Goal: Task Accomplishment & Management: Use online tool/utility

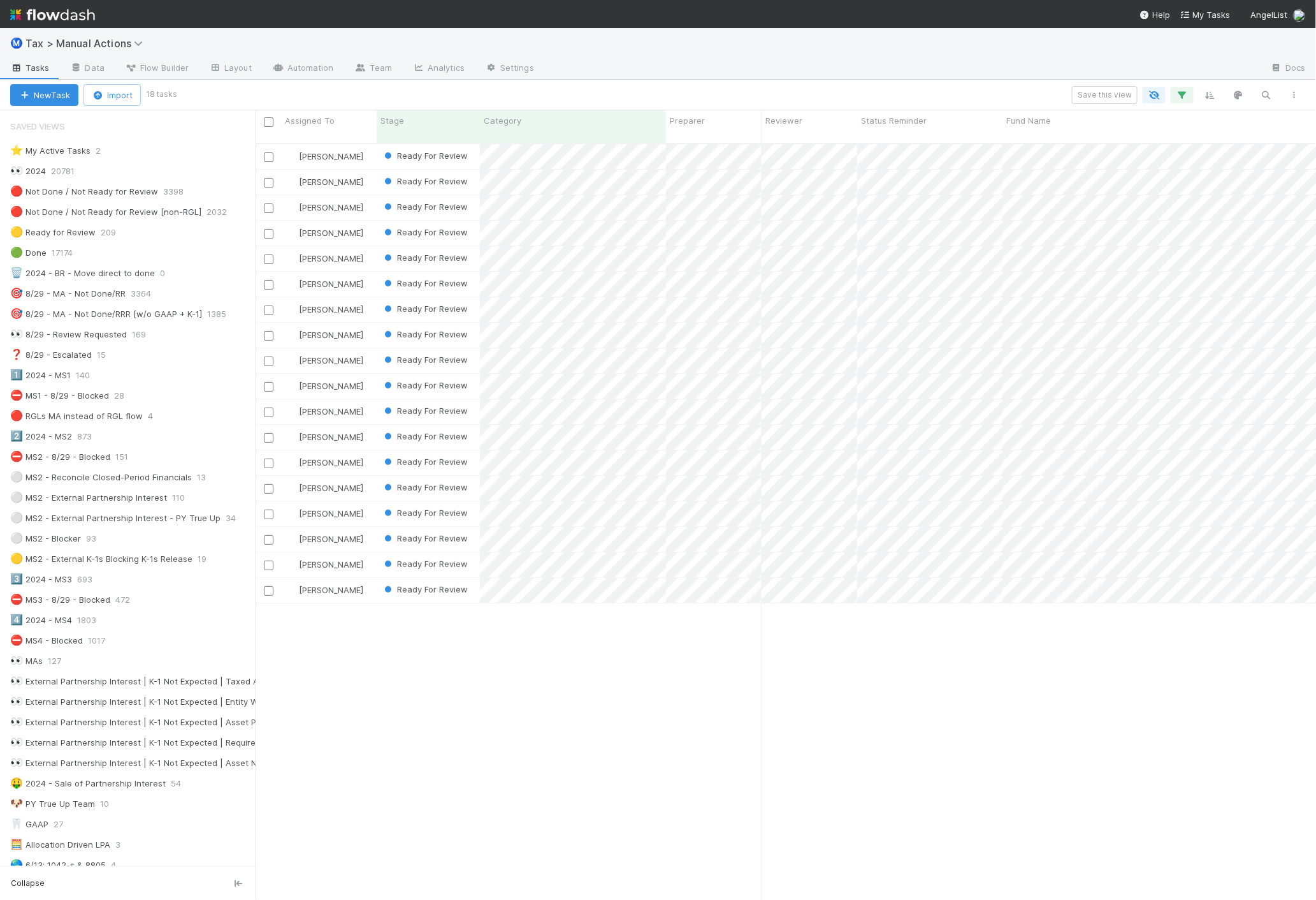
scroll to position [756, 1050]
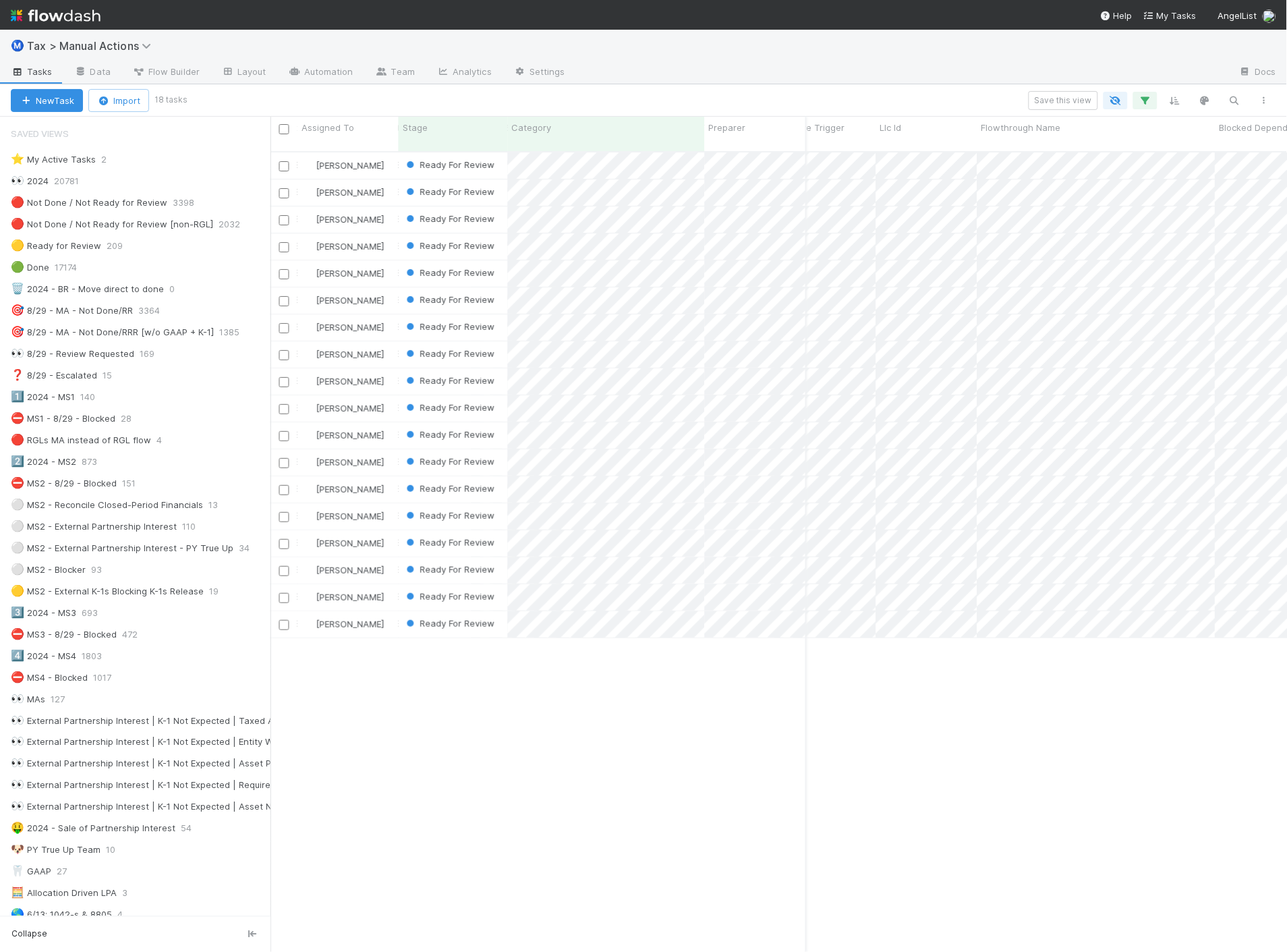
scroll to position [800, 1006]
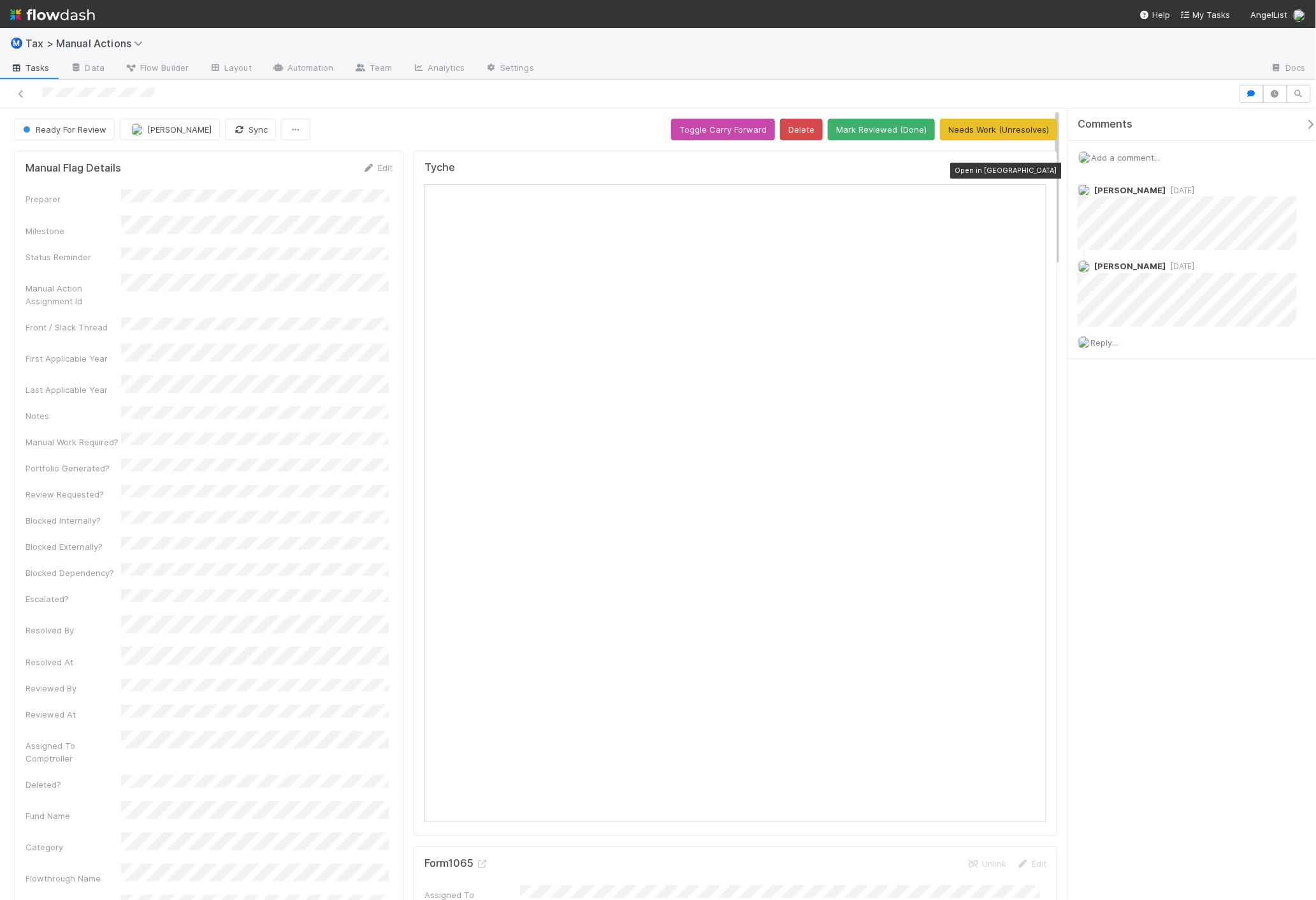
click at [1034, 164] on div at bounding box center [1040, 170] width 13 height 13
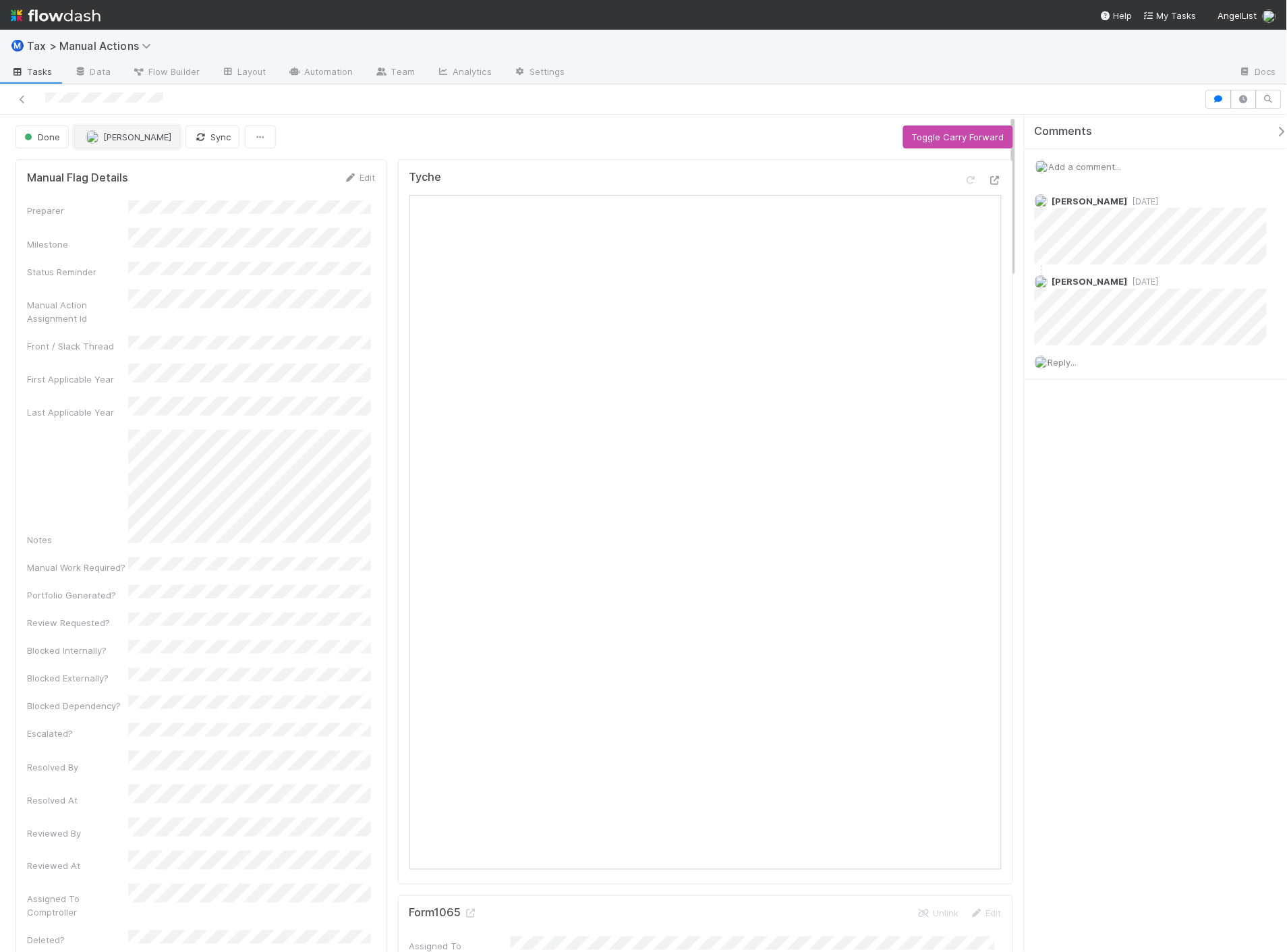
click at [113, 136] on span "[PERSON_NAME]" at bounding box center [137, 136] width 68 height 11
click at [173, 162] on div "Aana Farooqi you" at bounding box center [164, 171] width 190 height 24
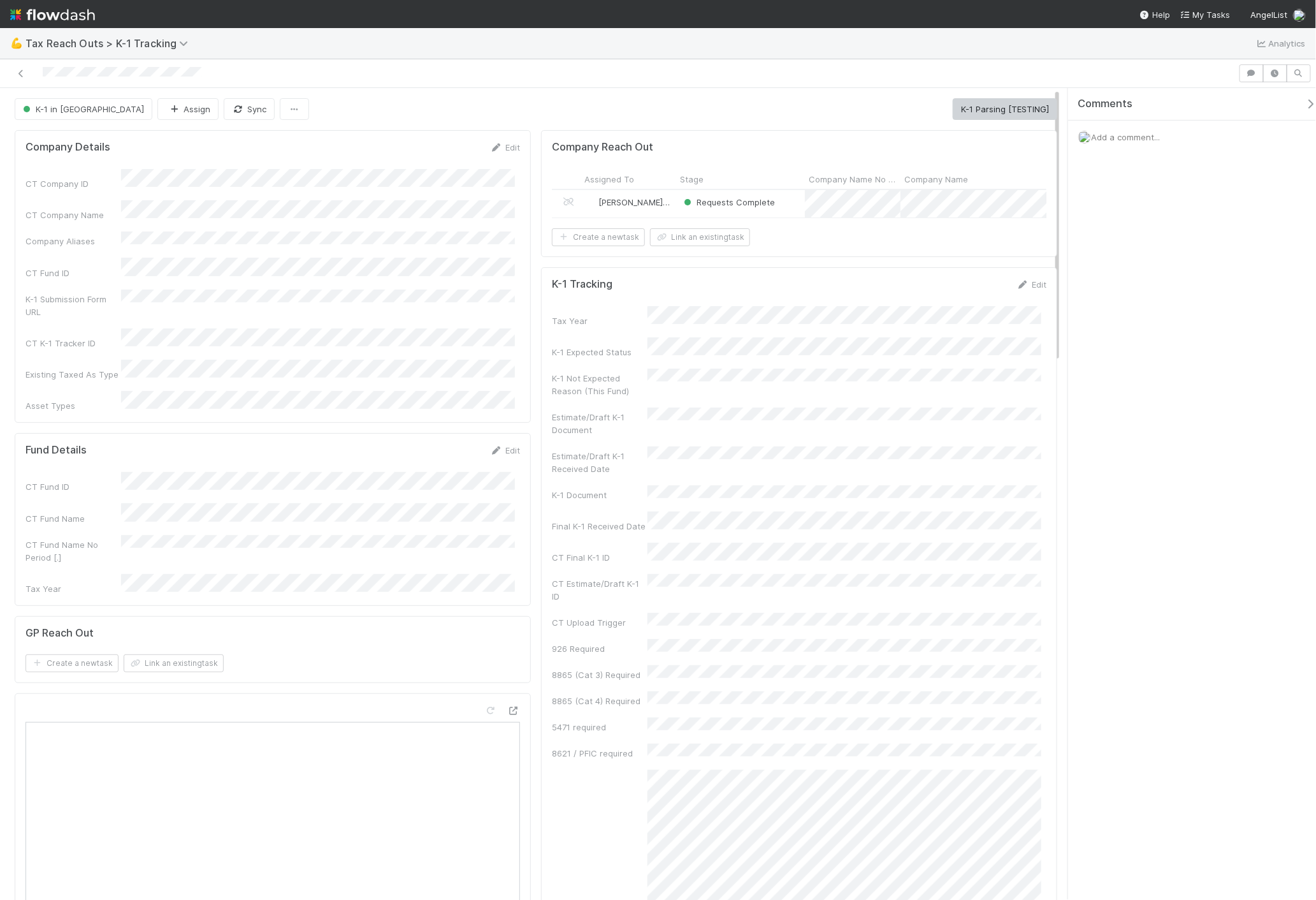
click at [791, 197] on div "Requests Complete" at bounding box center [740, 203] width 129 height 27
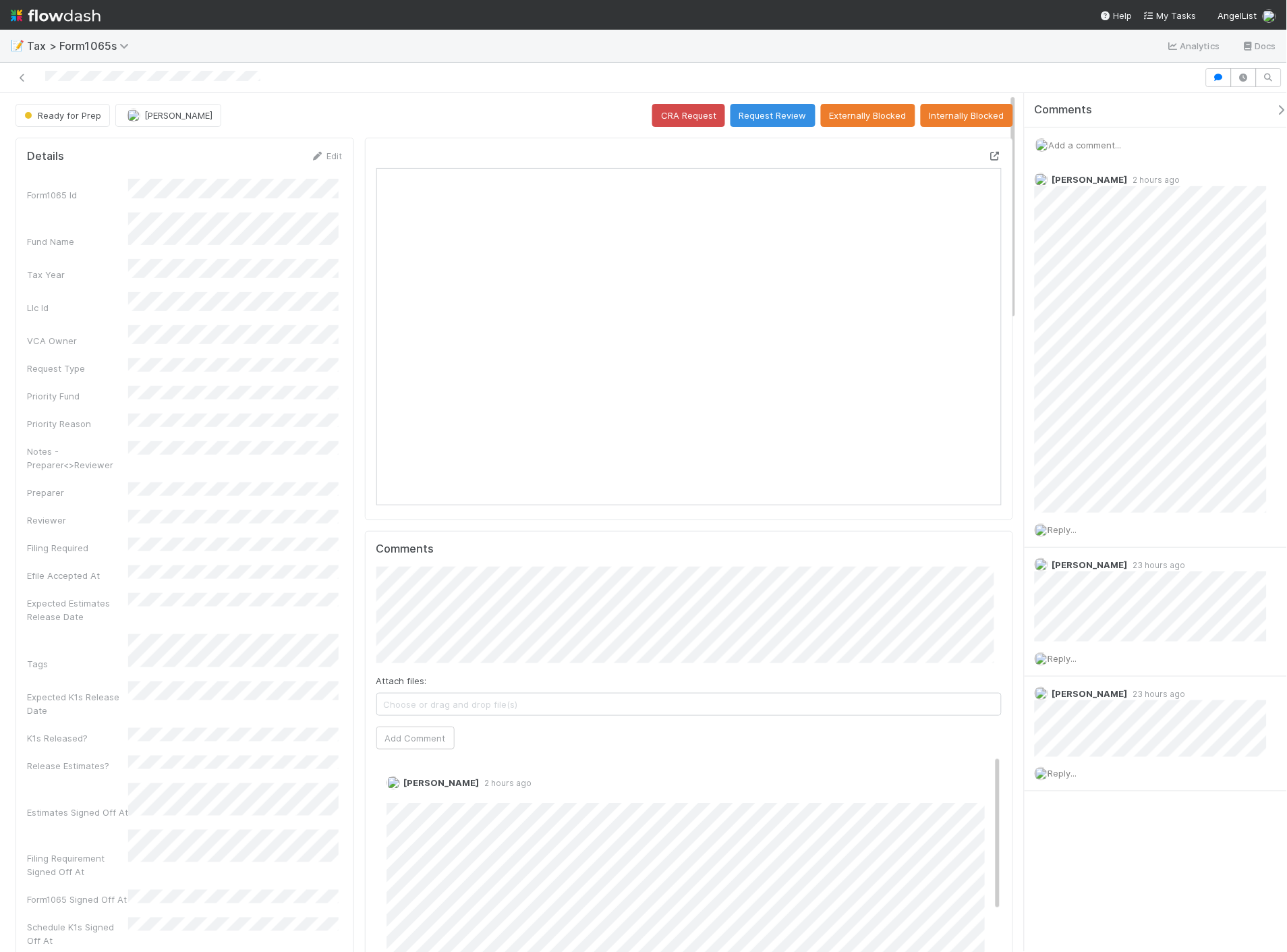
scroll to position [263, 608]
click at [988, 152] on icon at bounding box center [994, 156] width 14 height 9
click at [160, 77] on div at bounding box center [603, 77] width 1194 height 19
click at [988, 152] on icon at bounding box center [994, 156] width 14 height 9
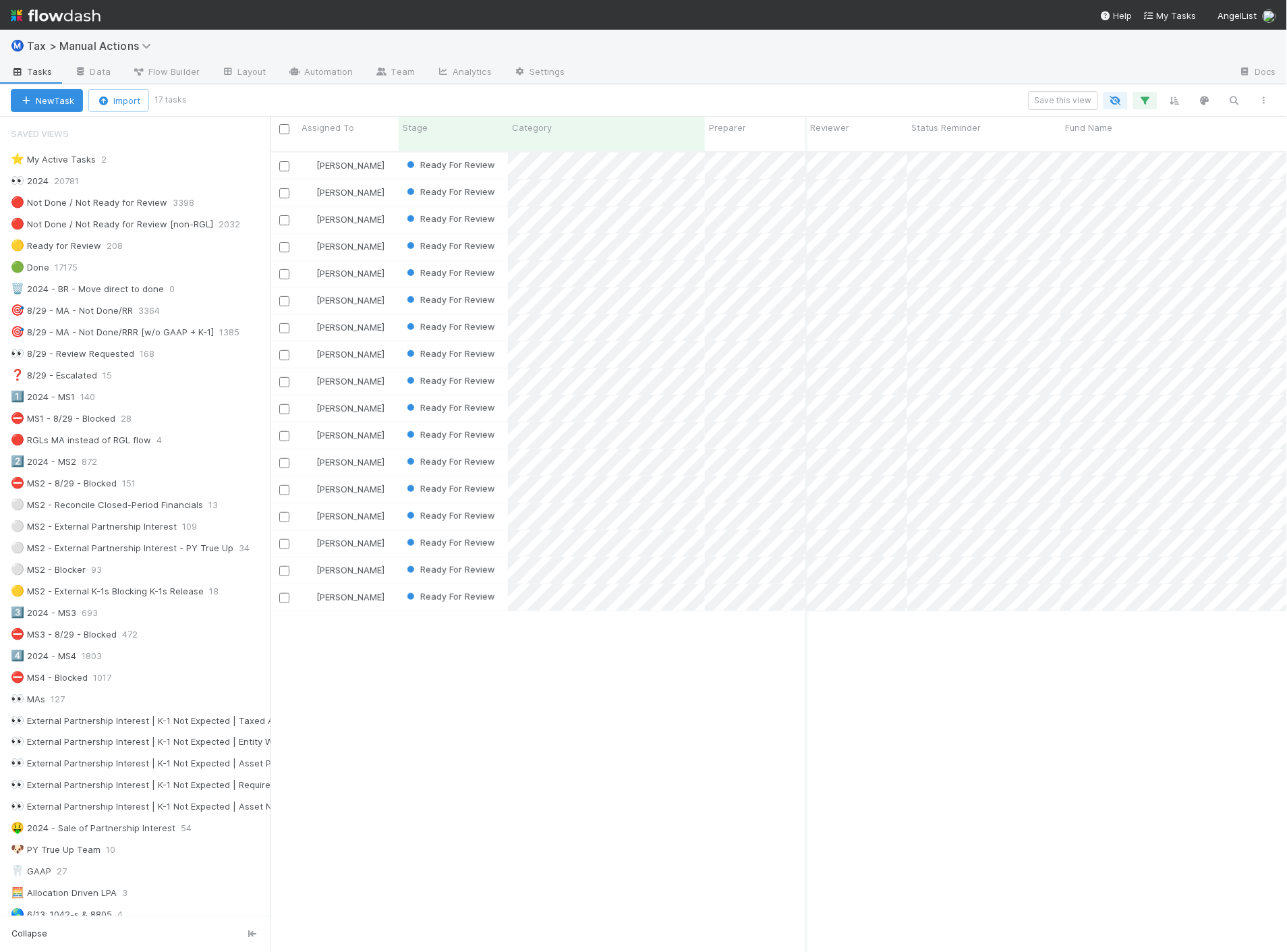
scroll to position [800, 1006]
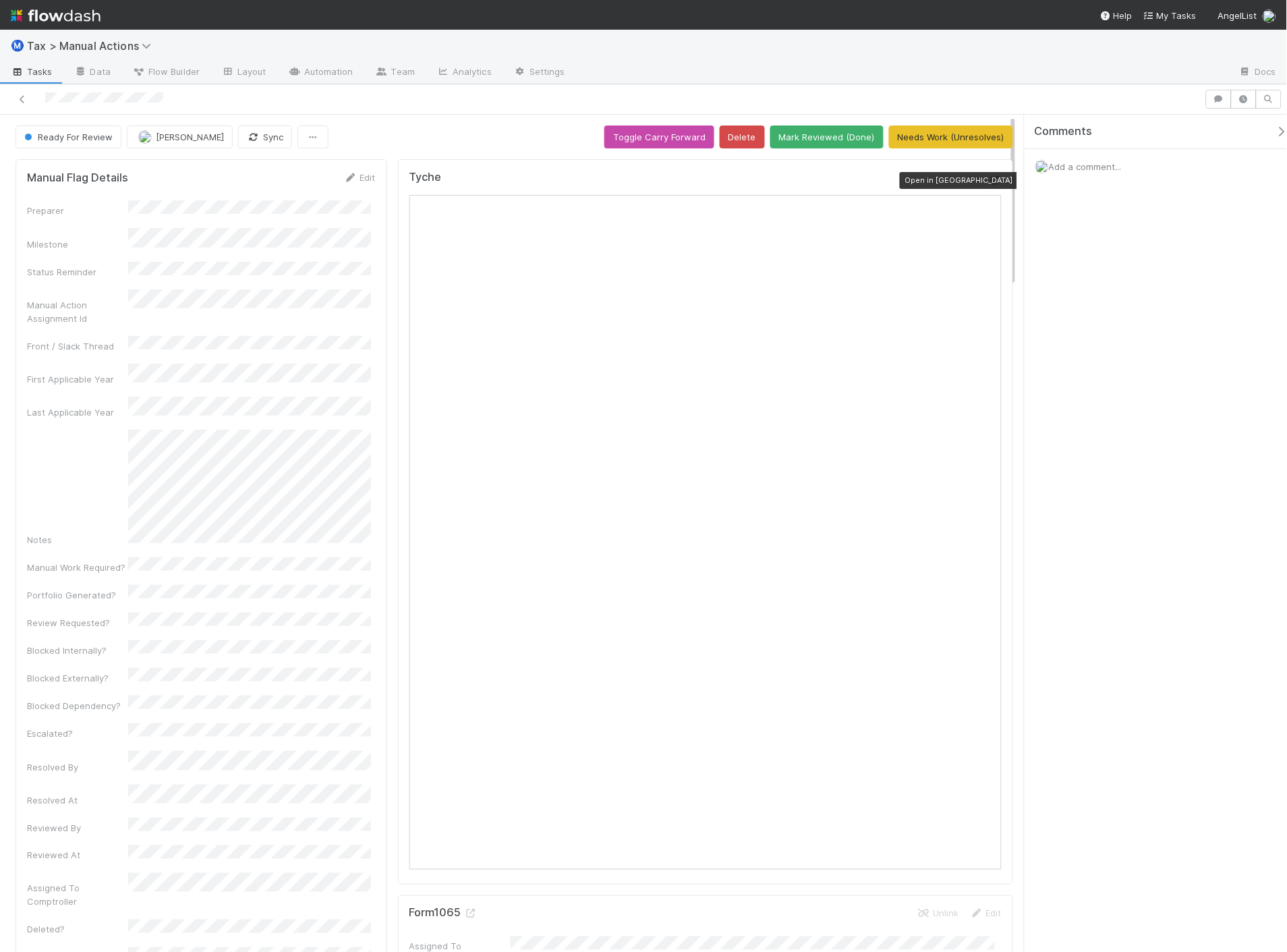
click at [988, 179] on icon at bounding box center [994, 180] width 14 height 9
click at [989, 181] on icon at bounding box center [994, 180] width 14 height 9
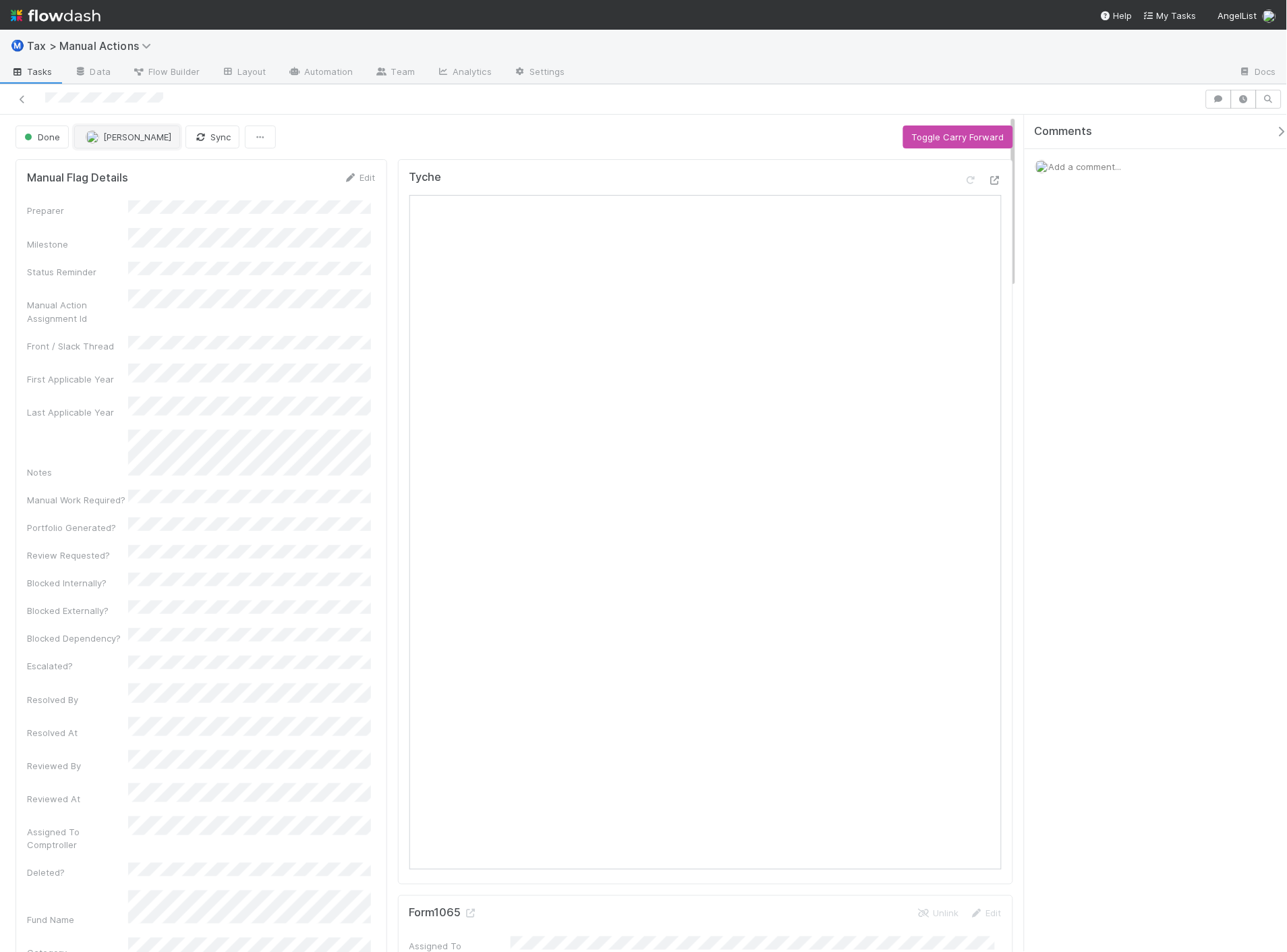
click at [111, 131] on span "[PERSON_NAME]" at bounding box center [137, 136] width 68 height 11
click at [168, 176] on span "you" at bounding box center [175, 171] width 15 height 11
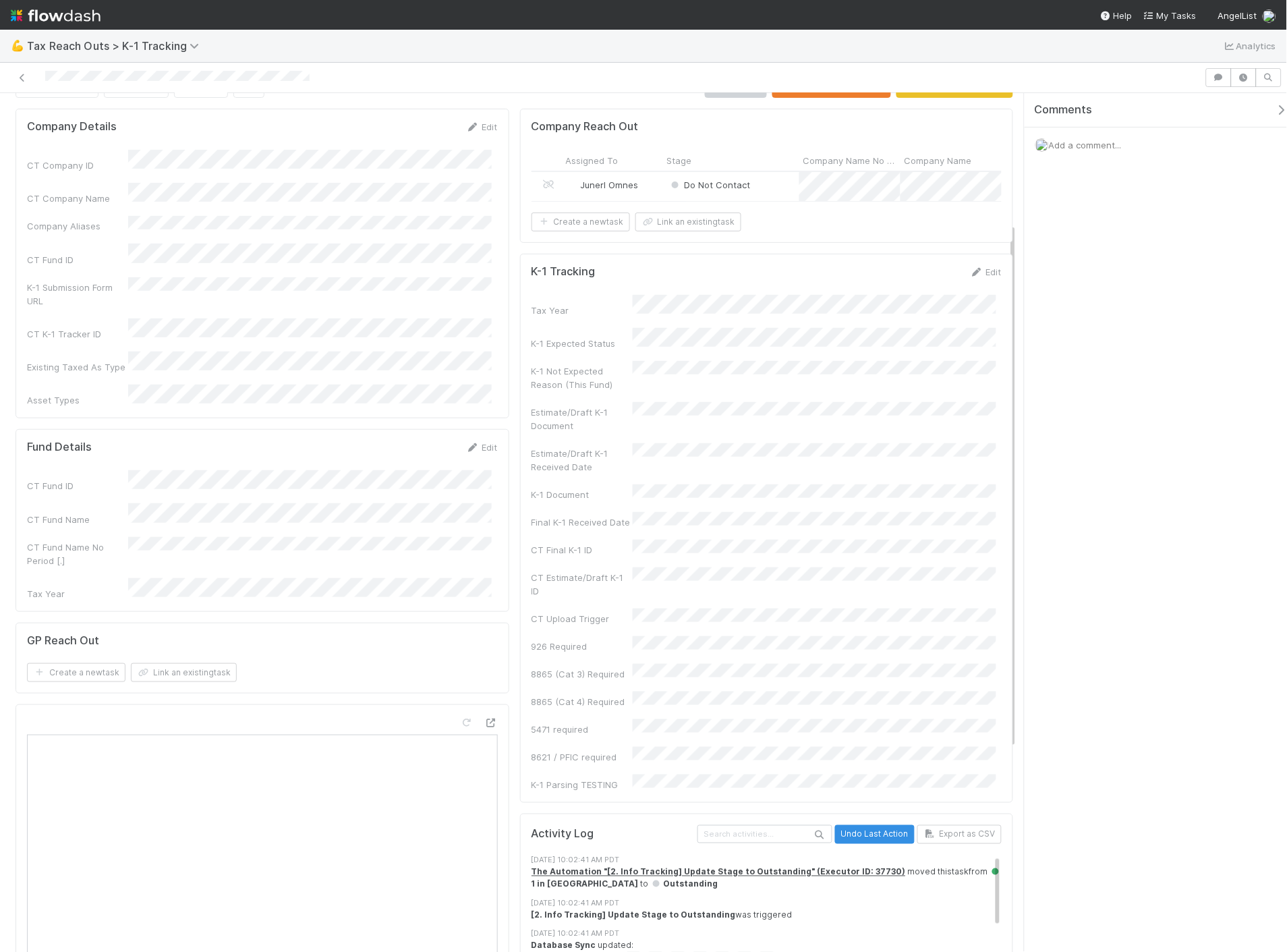
scroll to position [21, 0]
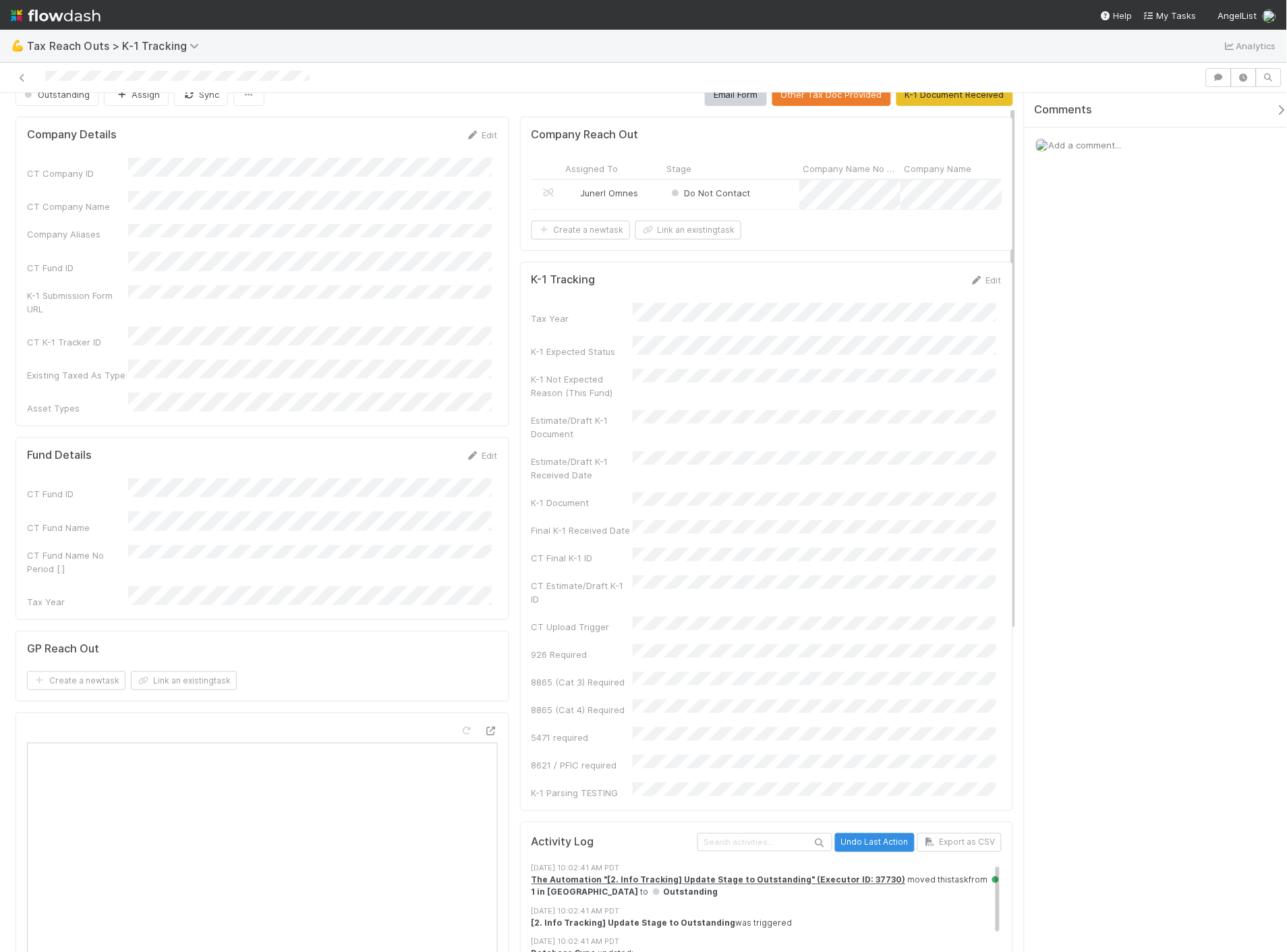
click at [790, 197] on div "Do Not Contact" at bounding box center [731, 194] width 136 height 29
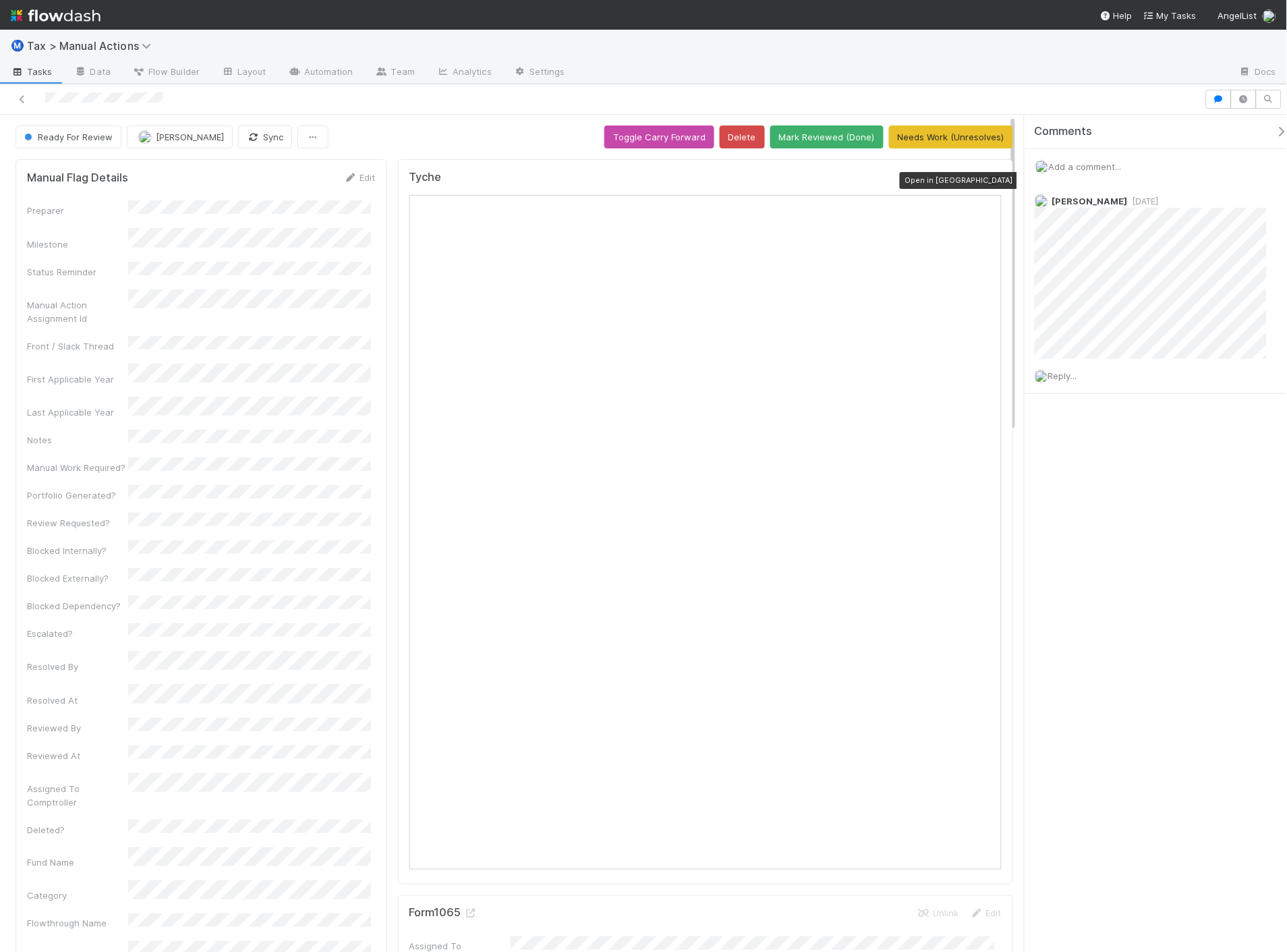
click at [988, 183] on icon at bounding box center [994, 180] width 14 height 9
click at [919, 136] on button "Needs Work (Unresolves)" at bounding box center [951, 137] width 124 height 23
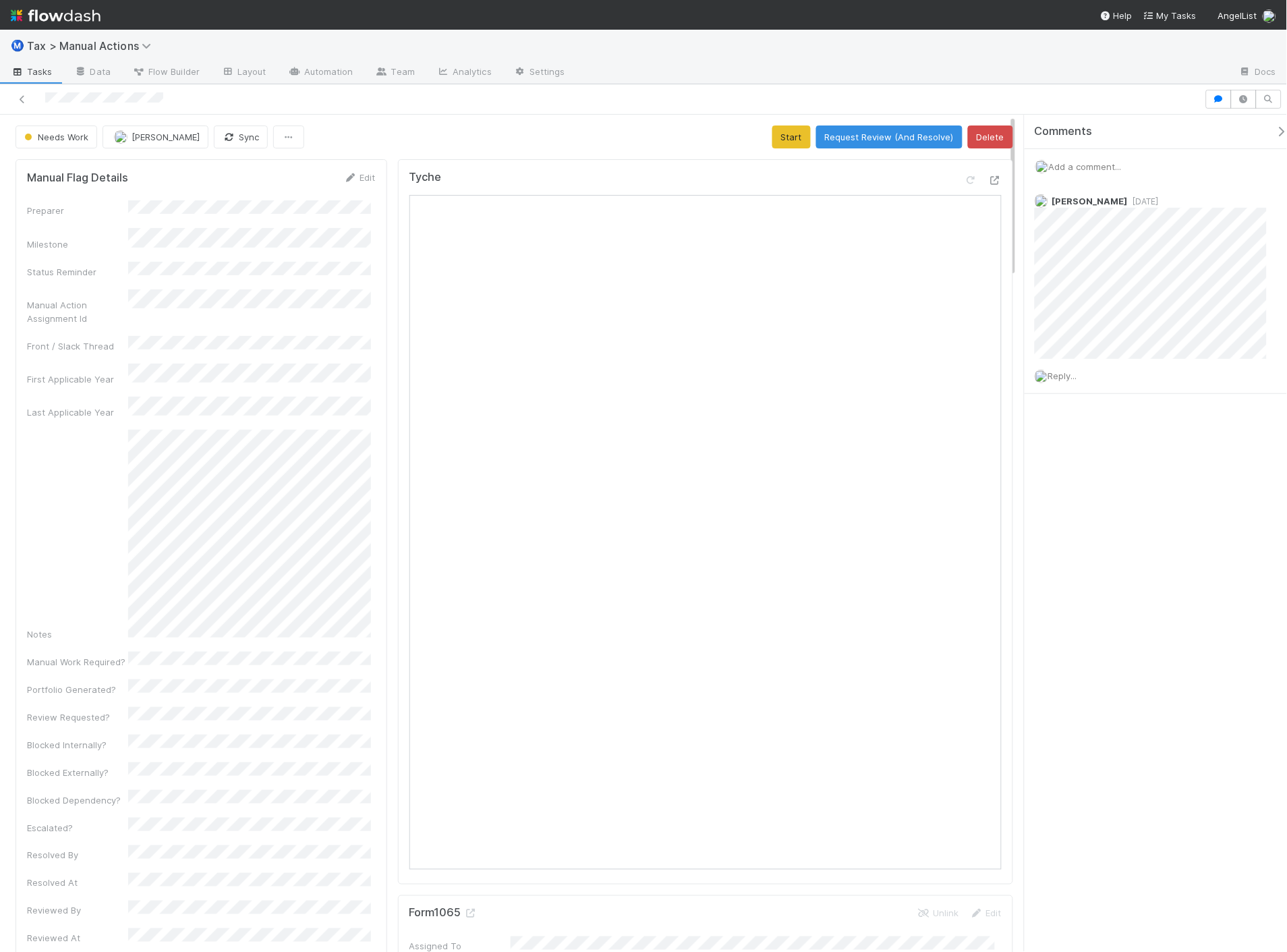
click at [1085, 166] on span "Add a comment..." at bounding box center [1085, 166] width 73 height 11
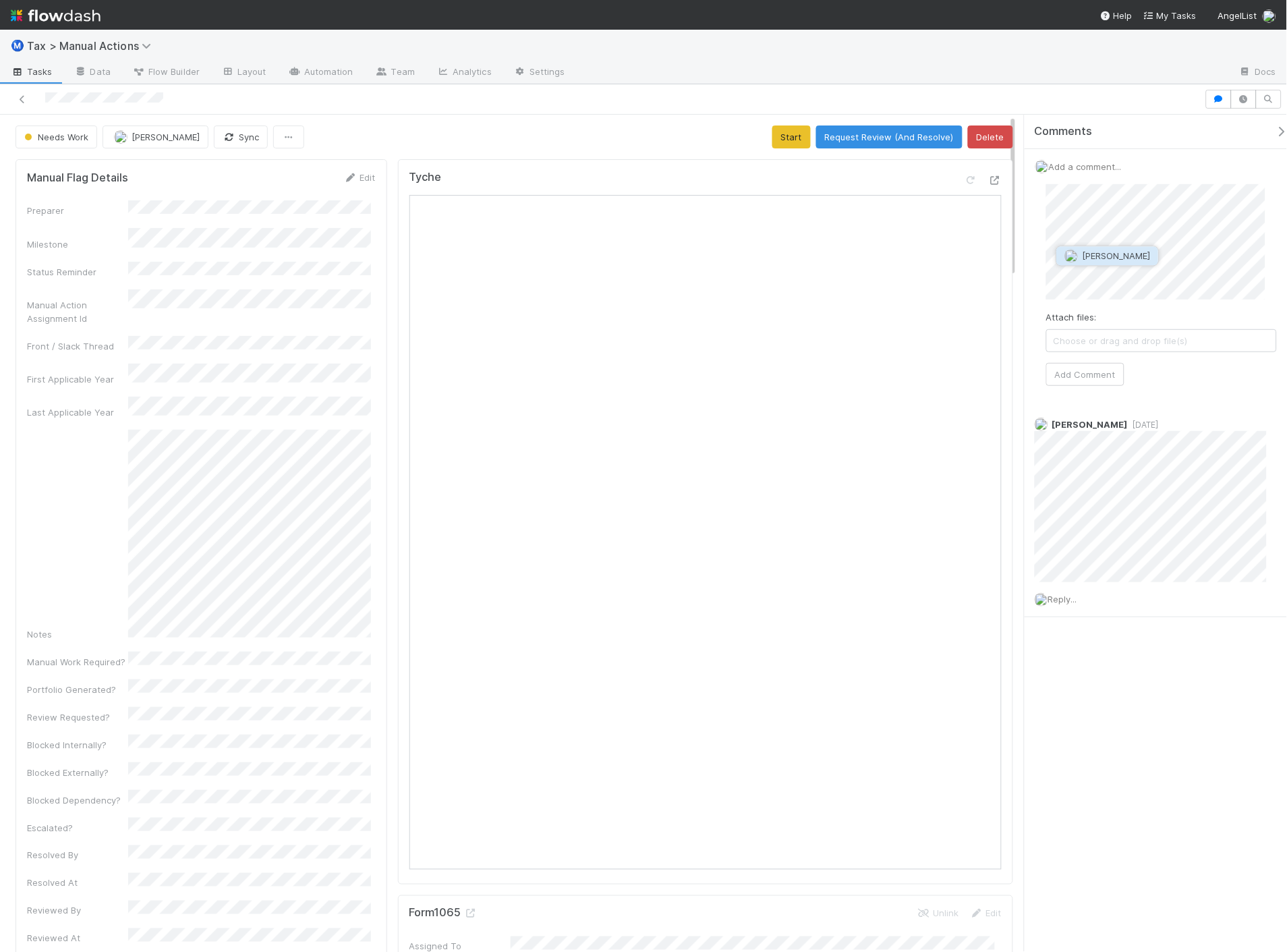
click at [1120, 258] on span "[PERSON_NAME]" at bounding box center [1116, 255] width 68 height 11
click at [1121, 377] on button "Add Comment" at bounding box center [1085, 388] width 78 height 23
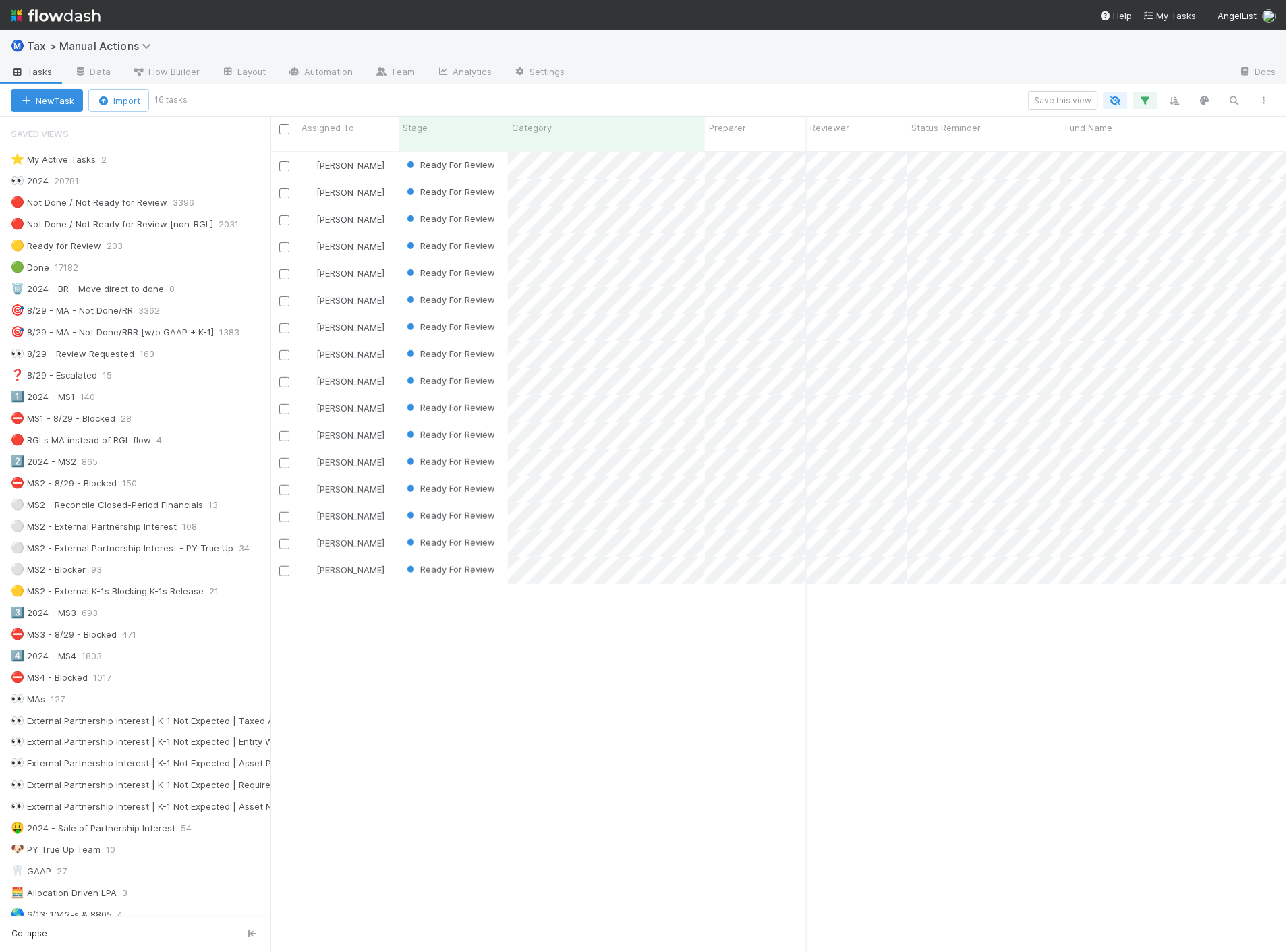
scroll to position [800, 1006]
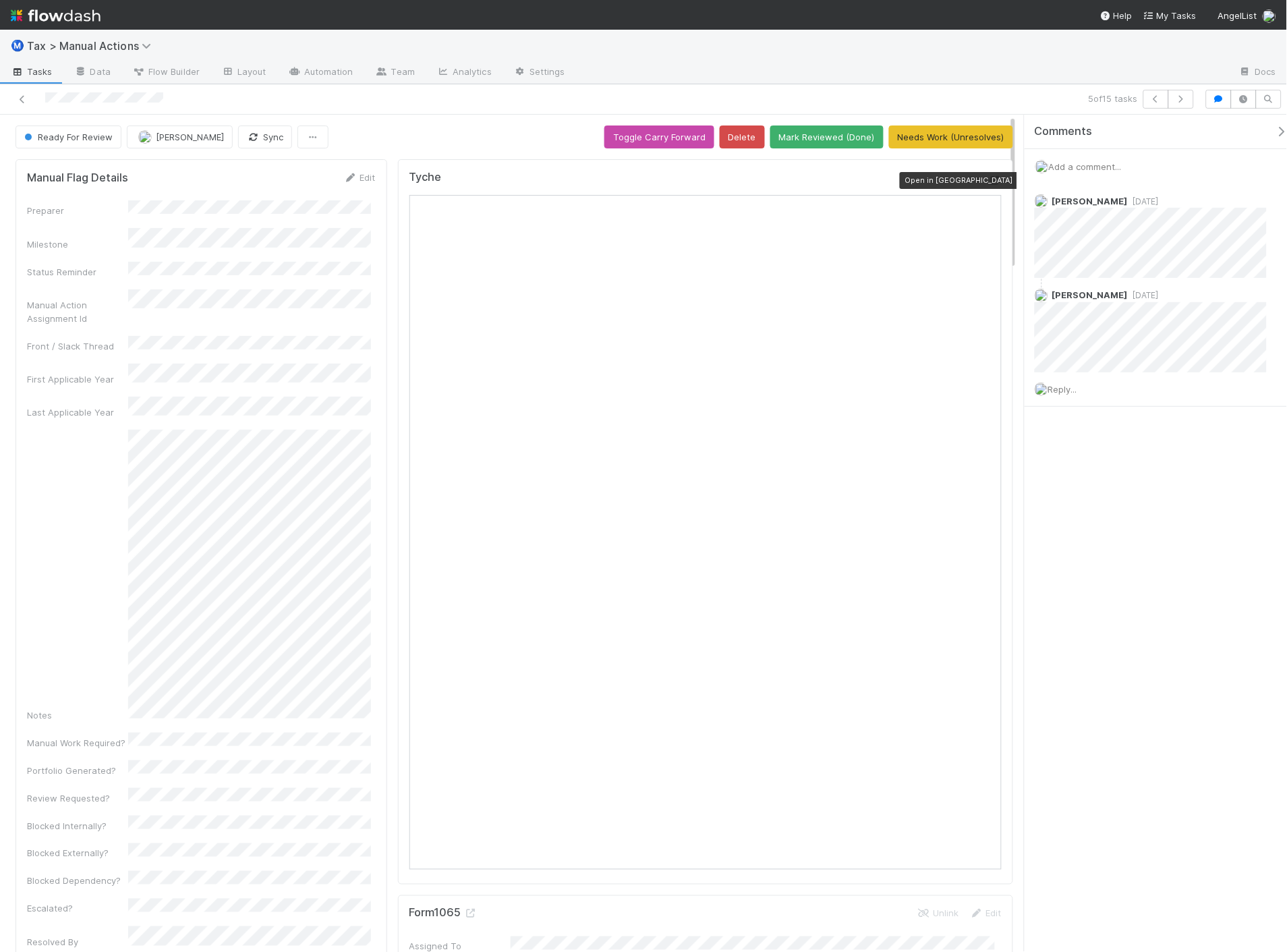
click at [988, 180] on icon at bounding box center [994, 180] width 14 height 9
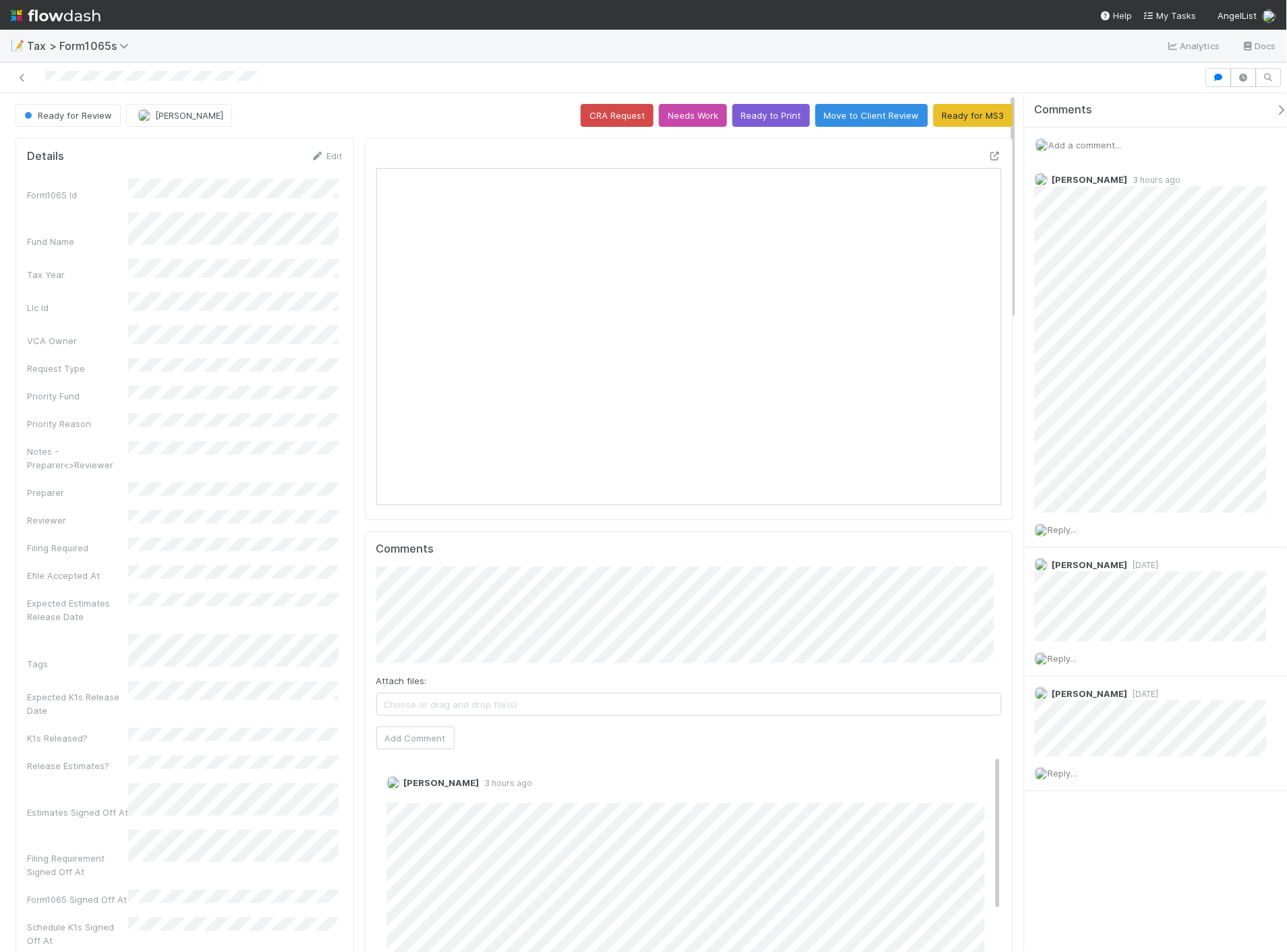
scroll to position [263, 608]
click at [988, 152] on icon at bounding box center [994, 156] width 14 height 9
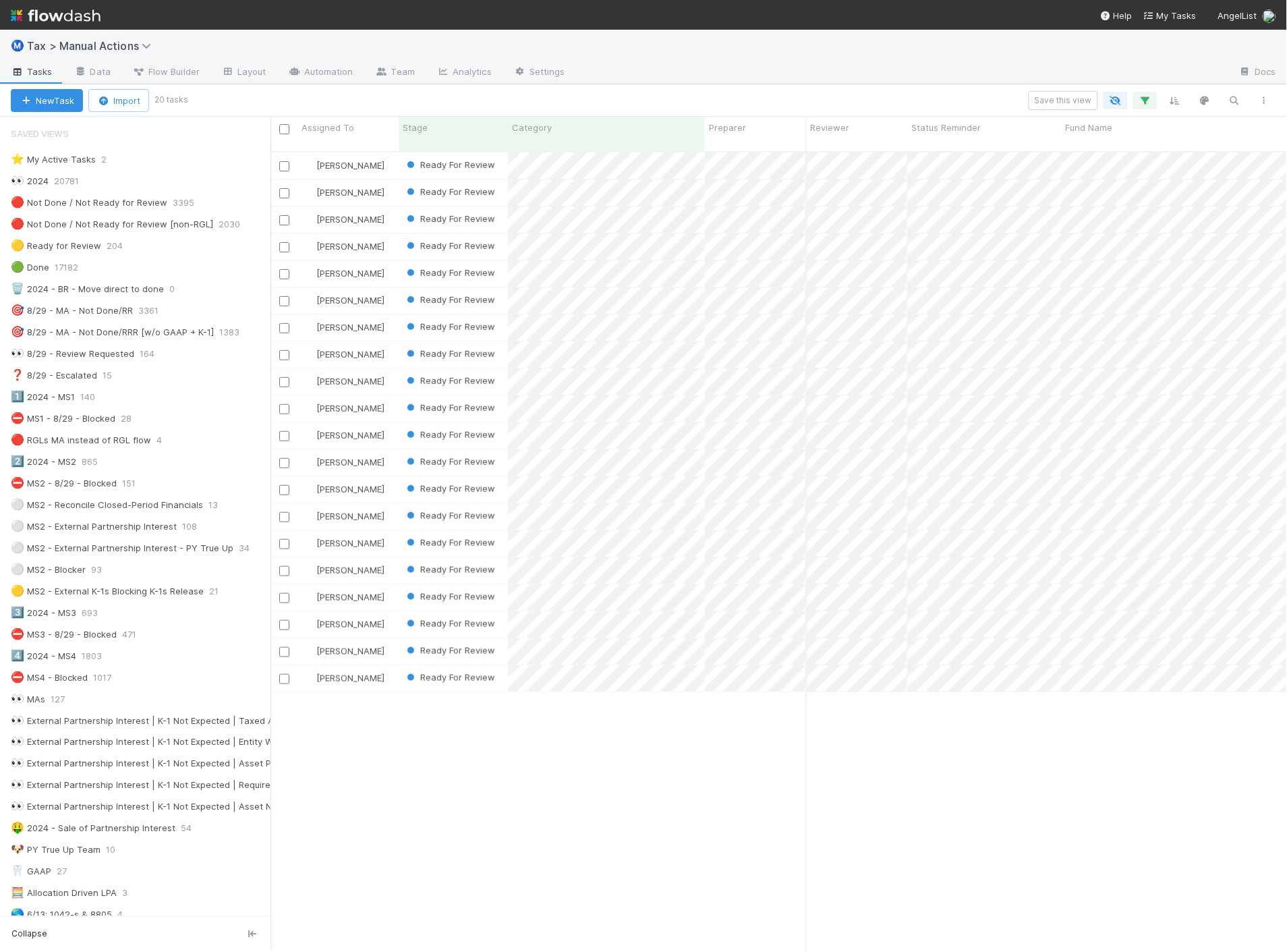
scroll to position [800, 1006]
